Goal: Task Accomplishment & Management: Use online tool/utility

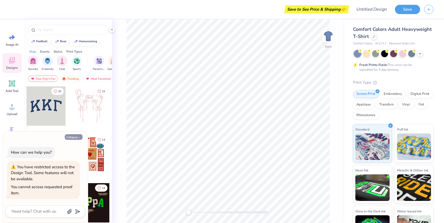
click at [76, 136] on button "Collapse" at bounding box center [74, 137] width 18 height 6
type textarea "x"
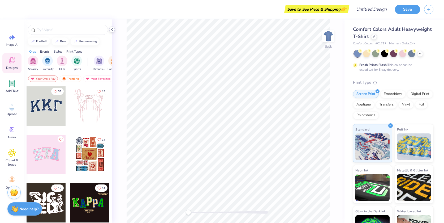
click at [113, 29] on icon at bounding box center [112, 29] width 4 height 4
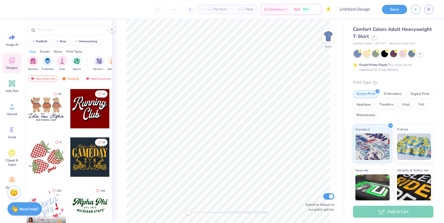
scroll to position [531, 0]
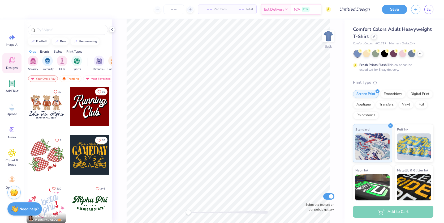
click at [77, 151] on div at bounding box center [89, 154] width 39 height 39
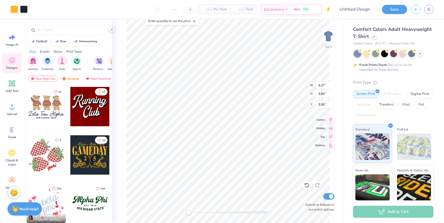
click at [112, 30] on icon at bounding box center [112, 29] width 4 height 4
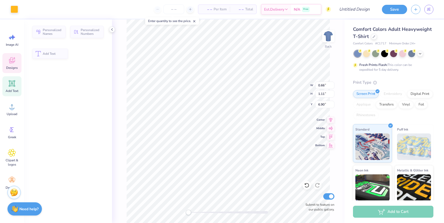
type input "0.66"
type input "1.11"
type input "6.90"
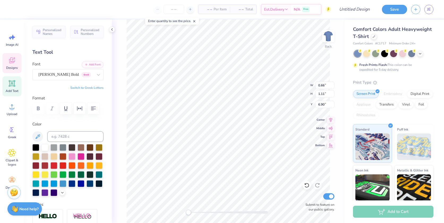
type input "9.54"
type input "2.44"
type input "4.06"
type input "4.74"
type input "9.54"
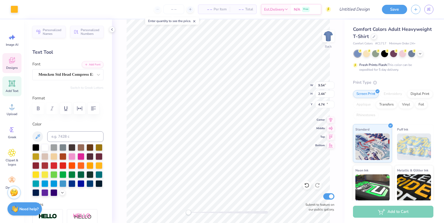
type input "2.44"
type input "10.85"
click at [333, 92] on input "1.88" at bounding box center [324, 93] width 19 height 7
drag, startPoint x: 328, startPoint y: 93, endPoint x: 318, endPoint y: 93, distance: 9.6
click at [318, 93] on input "1.88" at bounding box center [324, 93] width 19 height 7
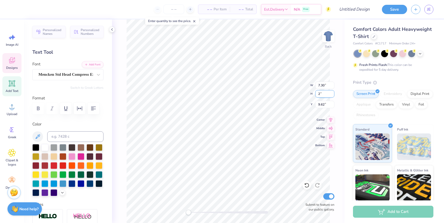
type input "2"
click at [308, 185] on icon at bounding box center [306, 184] width 5 height 5
type input "10.33"
type input "2.64"
type input "9.86"
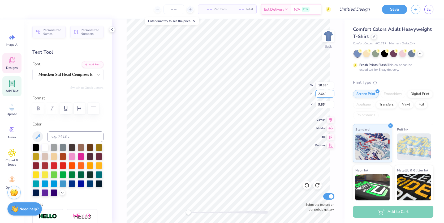
click at [313, 93] on div "Back W 10.33 10.33 " H 2.64 2.64 " Y 9.86 9.86 " Center Middle Top Bottom Submi…" at bounding box center [228, 120] width 233 height 203
click at [112, 29] on polyline at bounding box center [112, 29] width 1 height 2
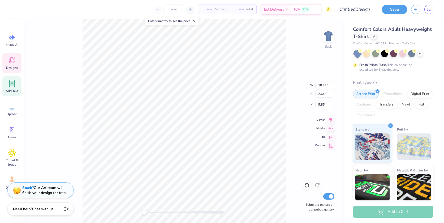
click at [26, 185] on strong "Stuck?" at bounding box center [27, 187] width 11 height 5
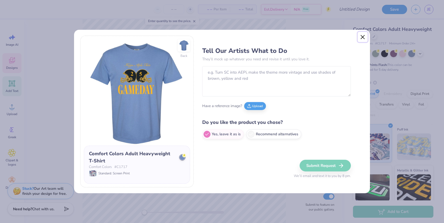
click at [364, 38] on button "Close" at bounding box center [363, 37] width 10 height 10
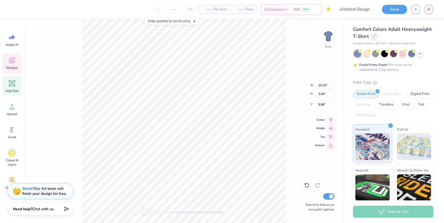
click at [375, 37] on icon at bounding box center [374, 36] width 2 height 2
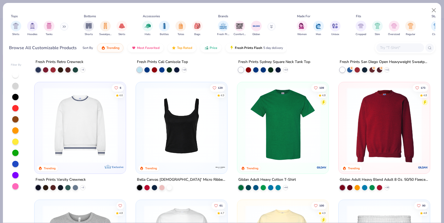
scroll to position [212, 0]
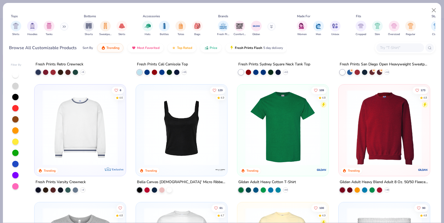
click at [381, 129] on img at bounding box center [384, 127] width 81 height 75
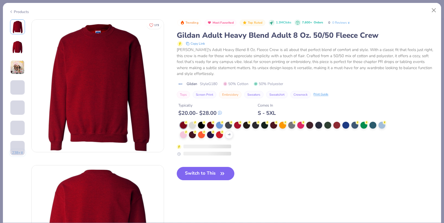
click at [209, 170] on button "Switch to This" at bounding box center [206, 173] width 58 height 13
click at [205, 172] on button "Switch to This" at bounding box center [206, 173] width 58 height 13
